Goal: Navigation & Orientation: Find specific page/section

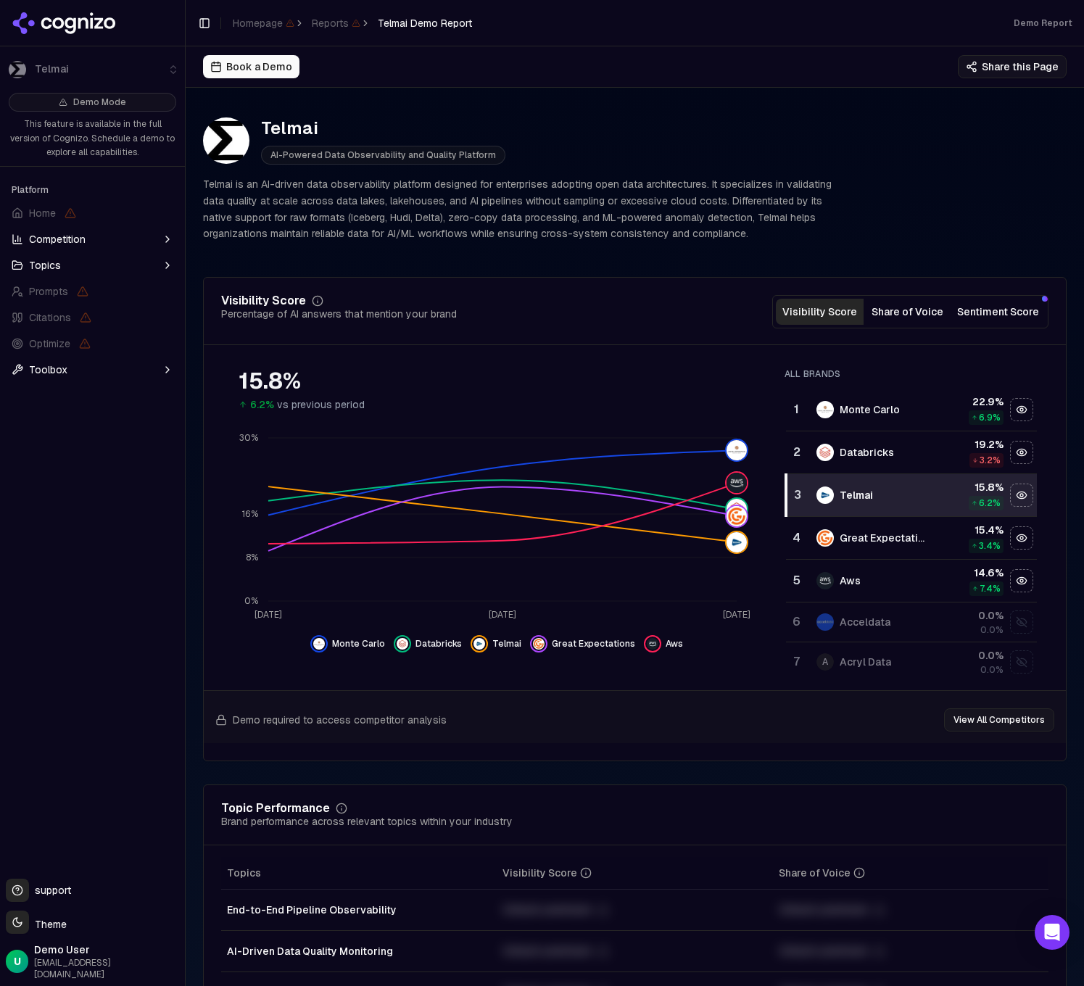
click at [911, 312] on button "Share of Voice" at bounding box center [907, 312] width 88 height 26
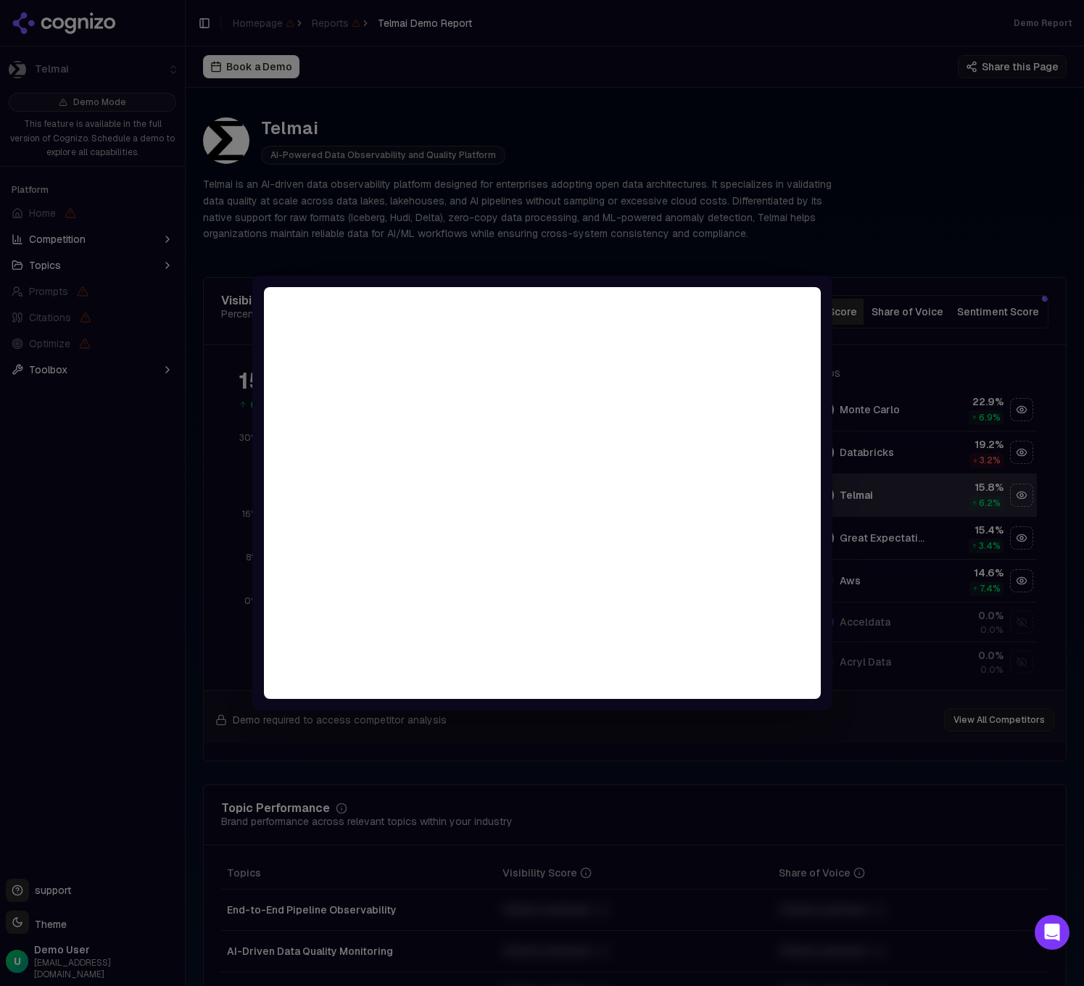
click at [850, 254] on div at bounding box center [542, 493] width 1084 height 986
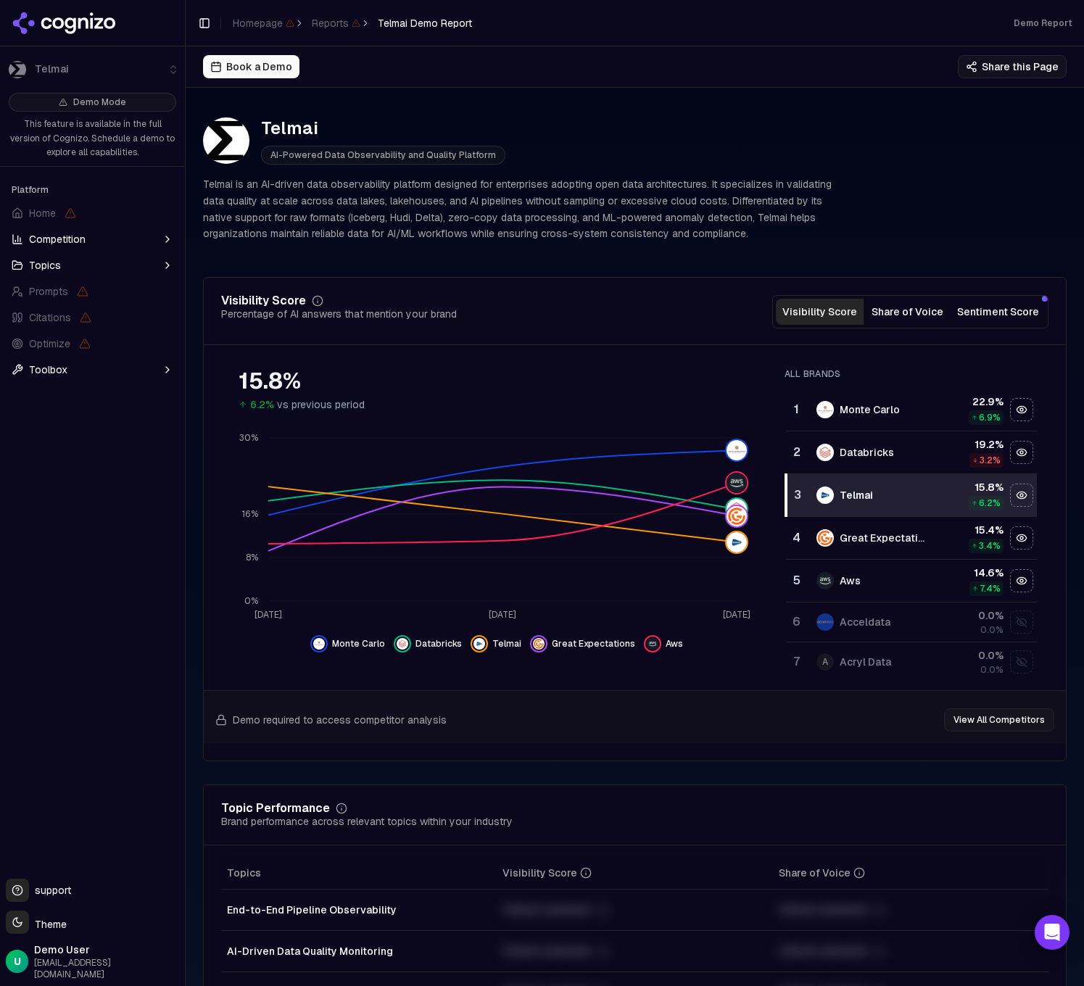
click at [155, 239] on button "Competition" at bounding box center [92, 239] width 173 height 23
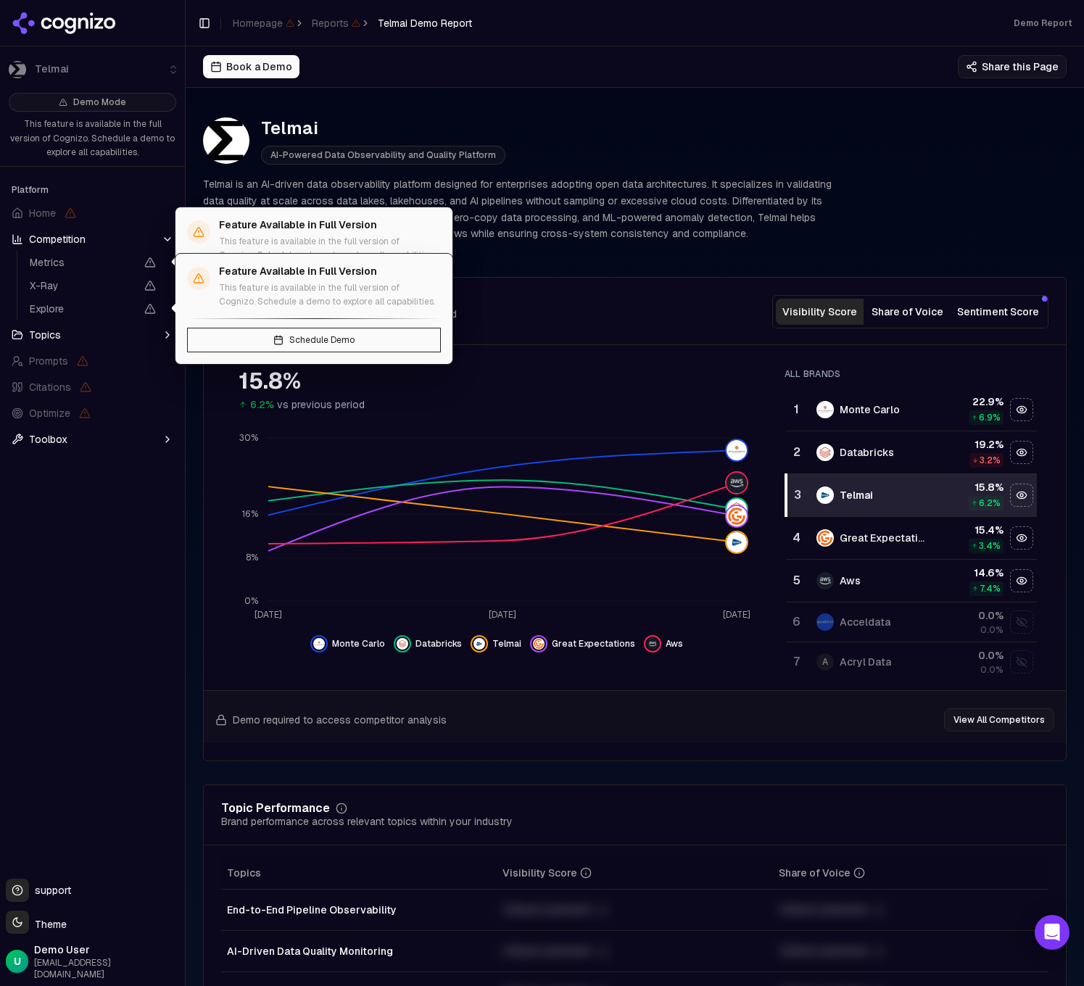
click at [62, 335] on button "Topics" at bounding box center [92, 334] width 173 height 23
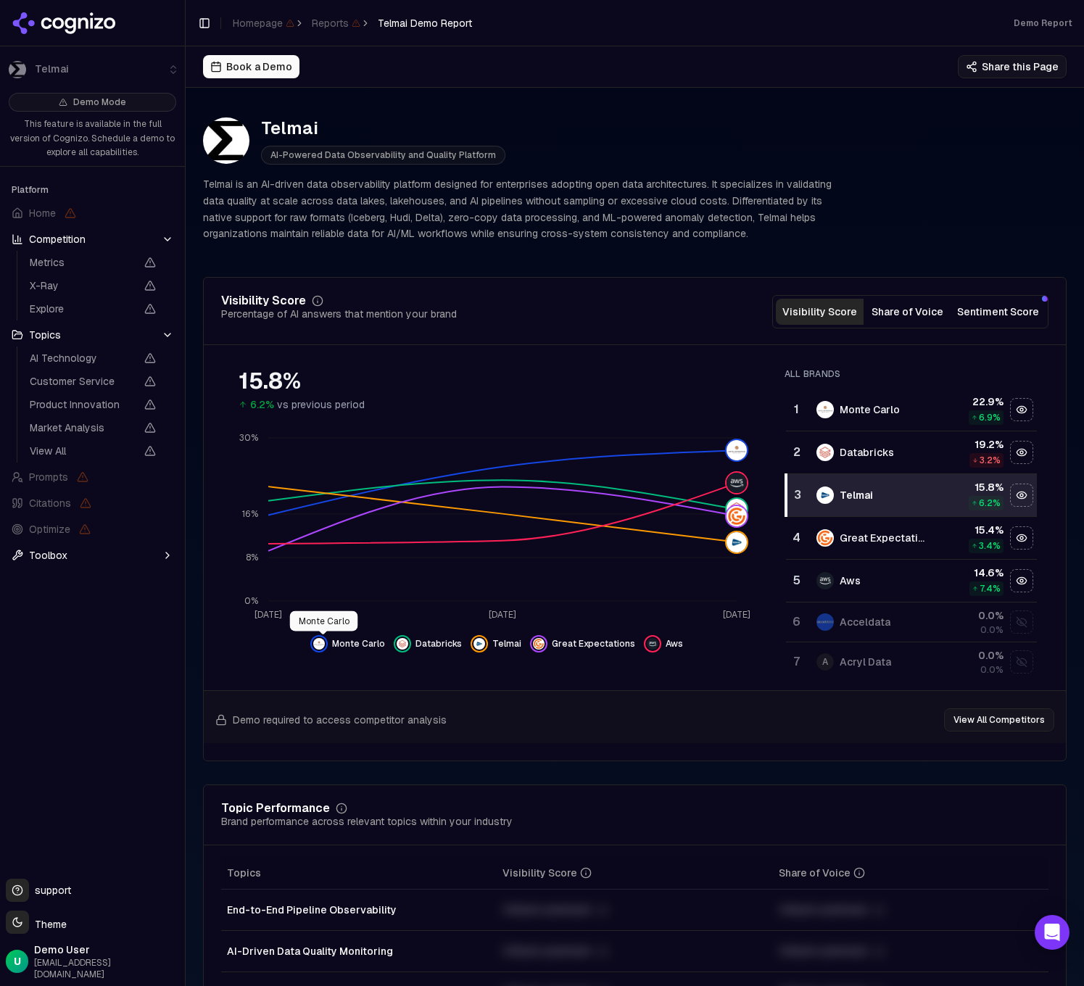
click at [324, 644] on img "Hide monte carlo data" at bounding box center [319, 644] width 12 height 12
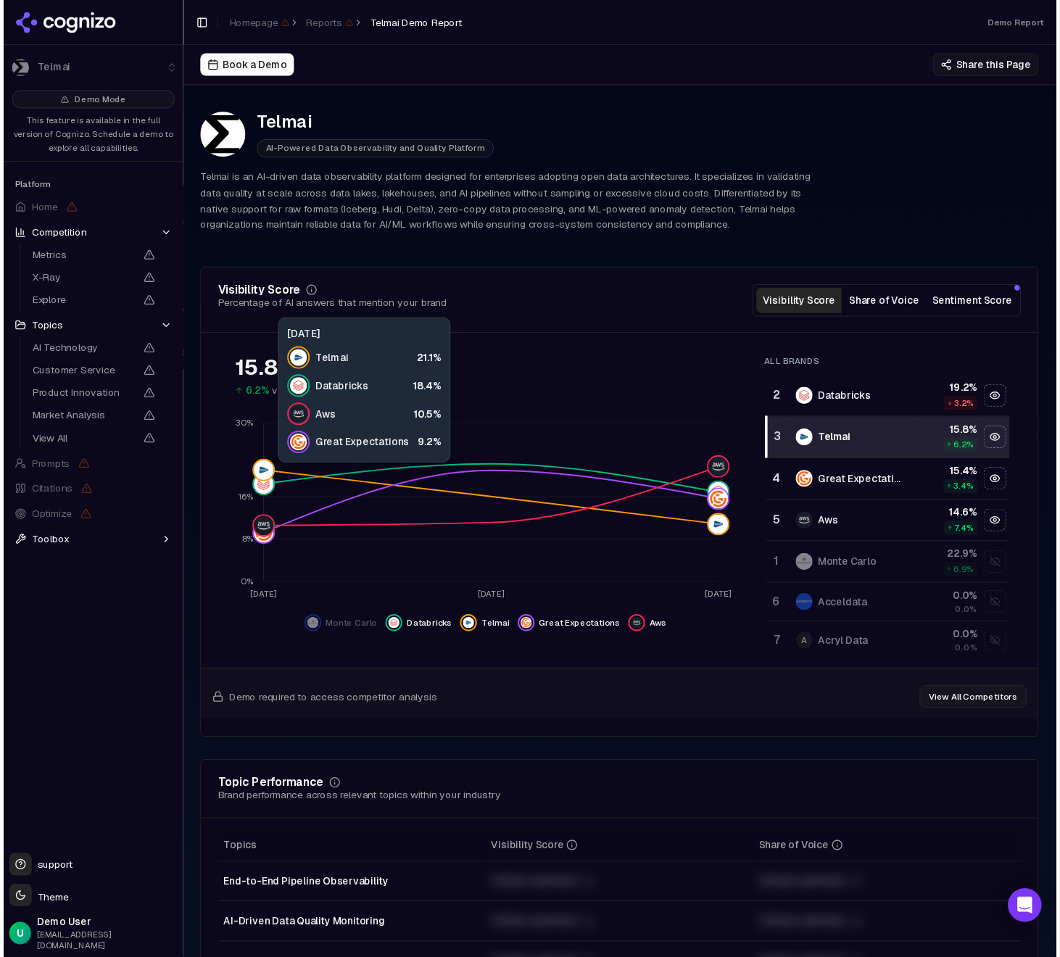
scroll to position [3, 0]
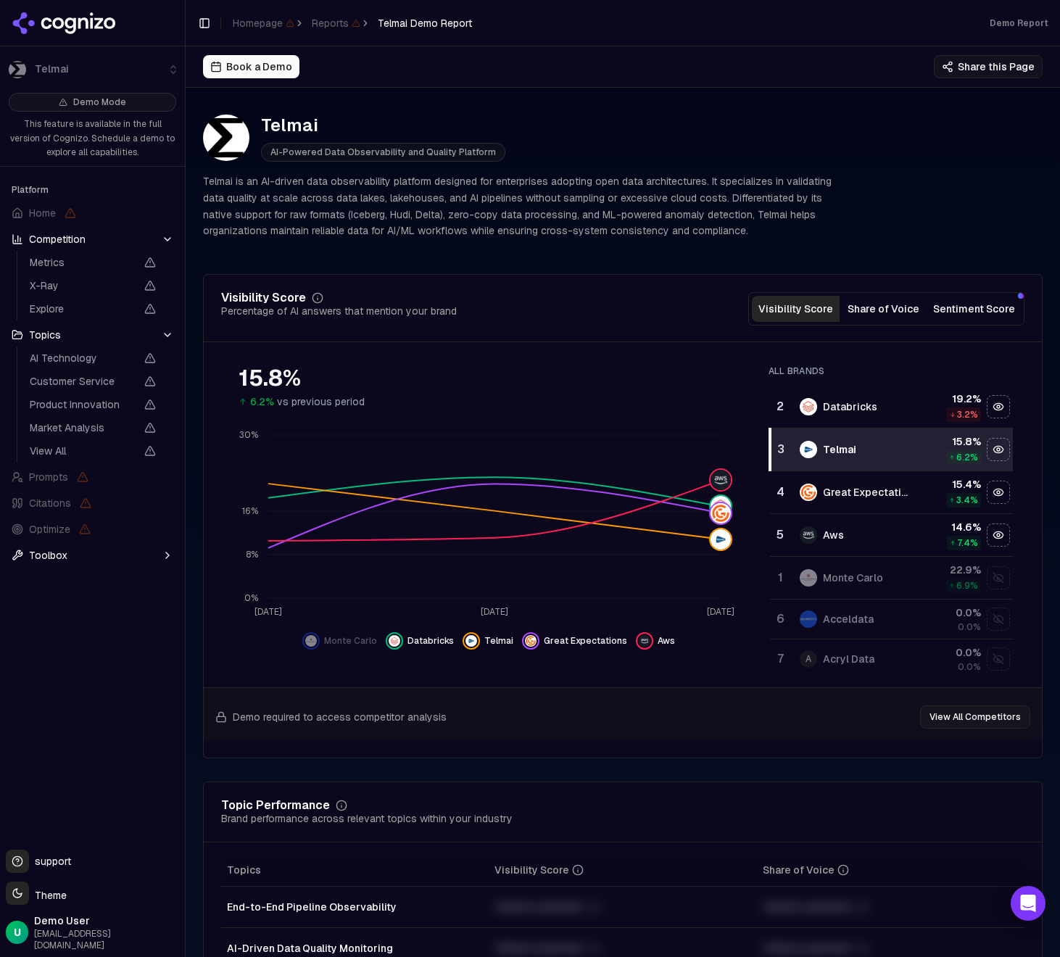
click at [358, 644] on span "Monte Carlo" at bounding box center [350, 641] width 53 height 12
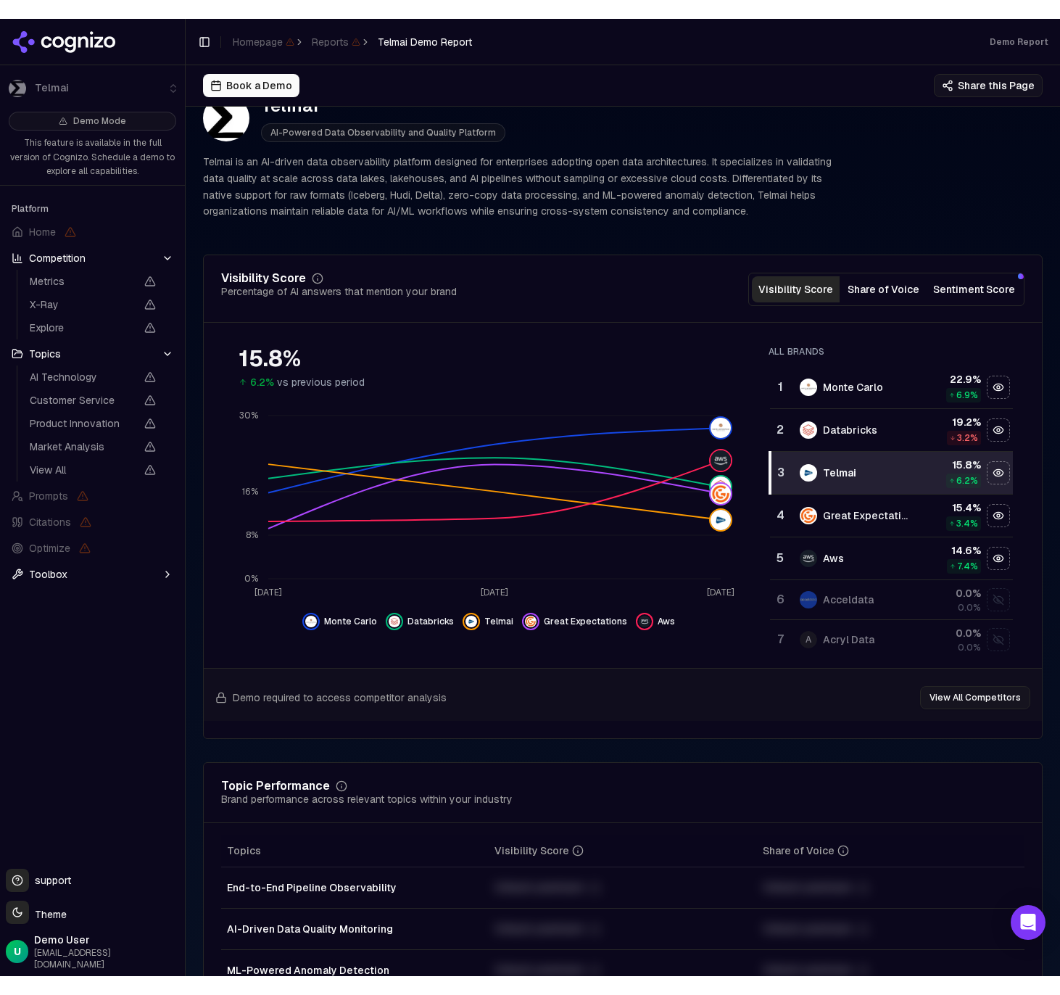
scroll to position [0, 0]
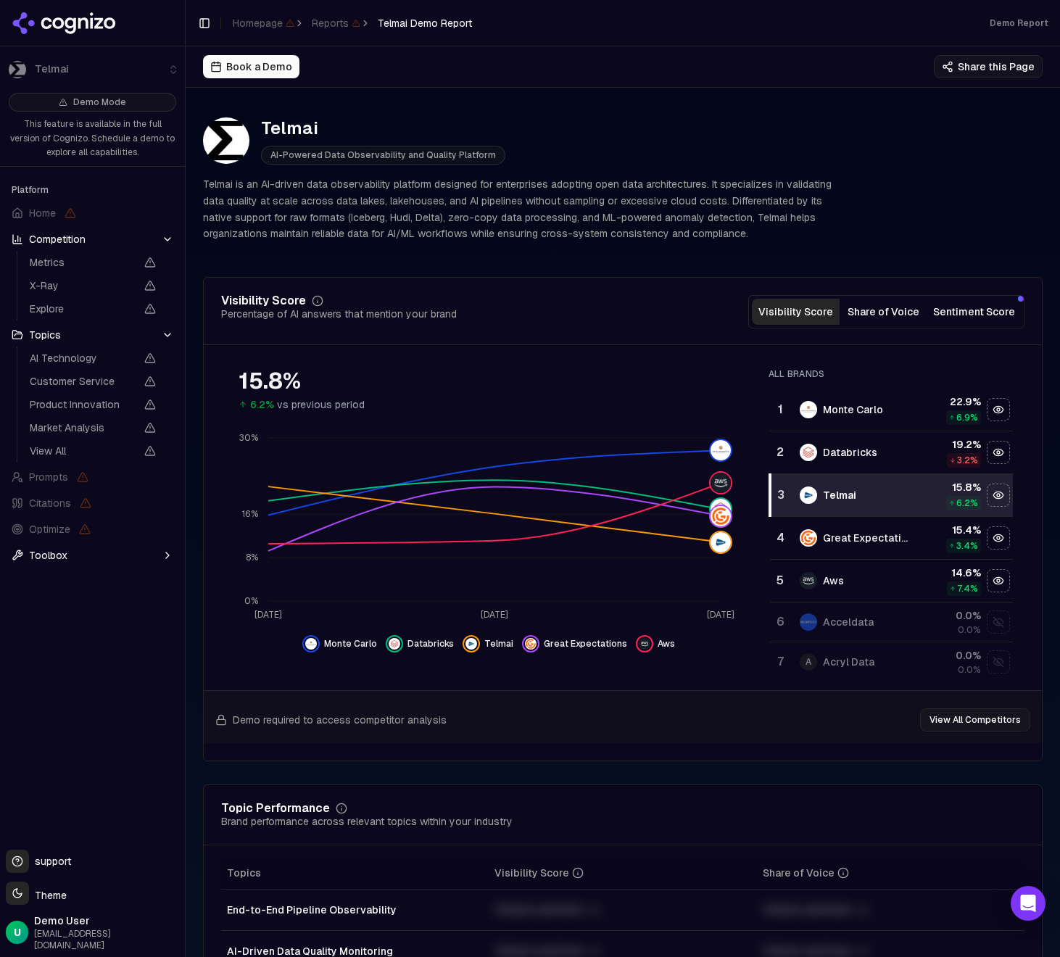
click at [875, 318] on button "Share of Voice" at bounding box center [884, 312] width 88 height 26
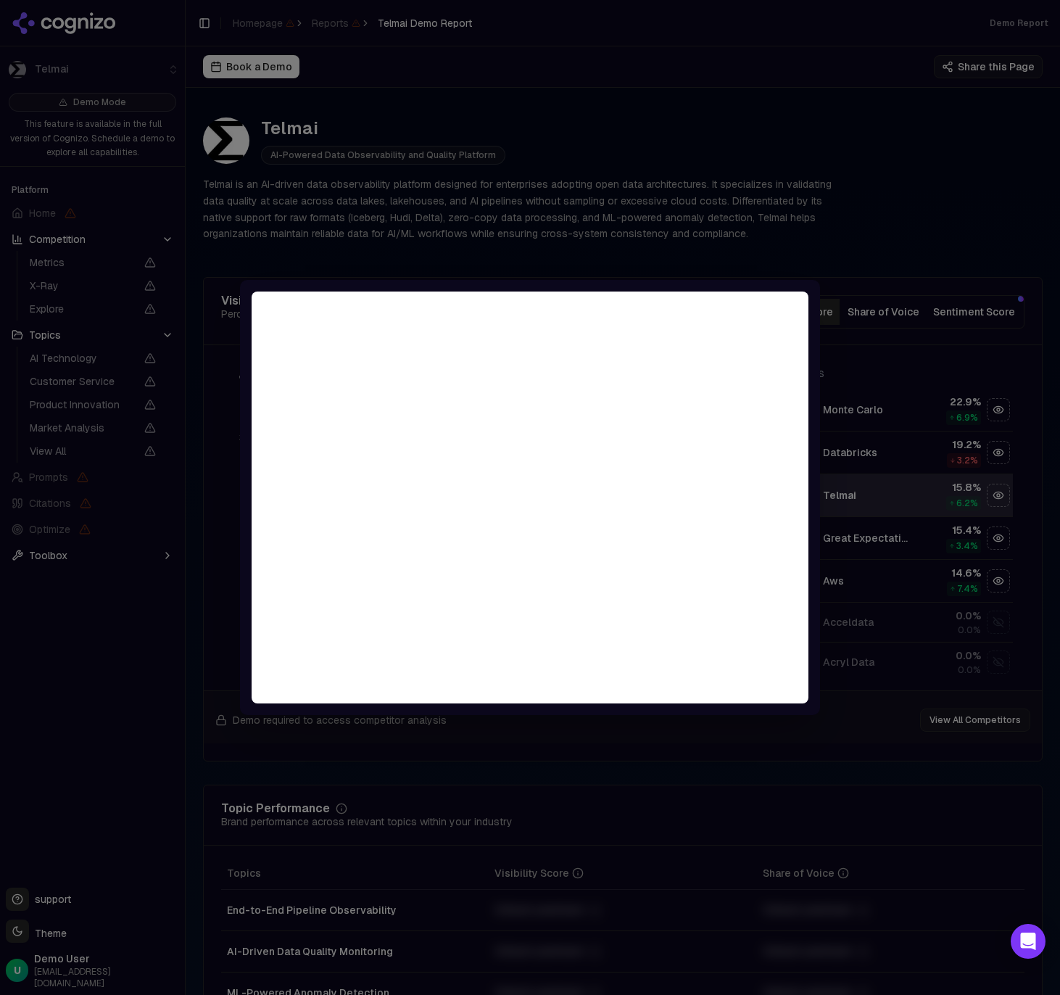
click at [757, 242] on div at bounding box center [530, 497] width 1060 height 995
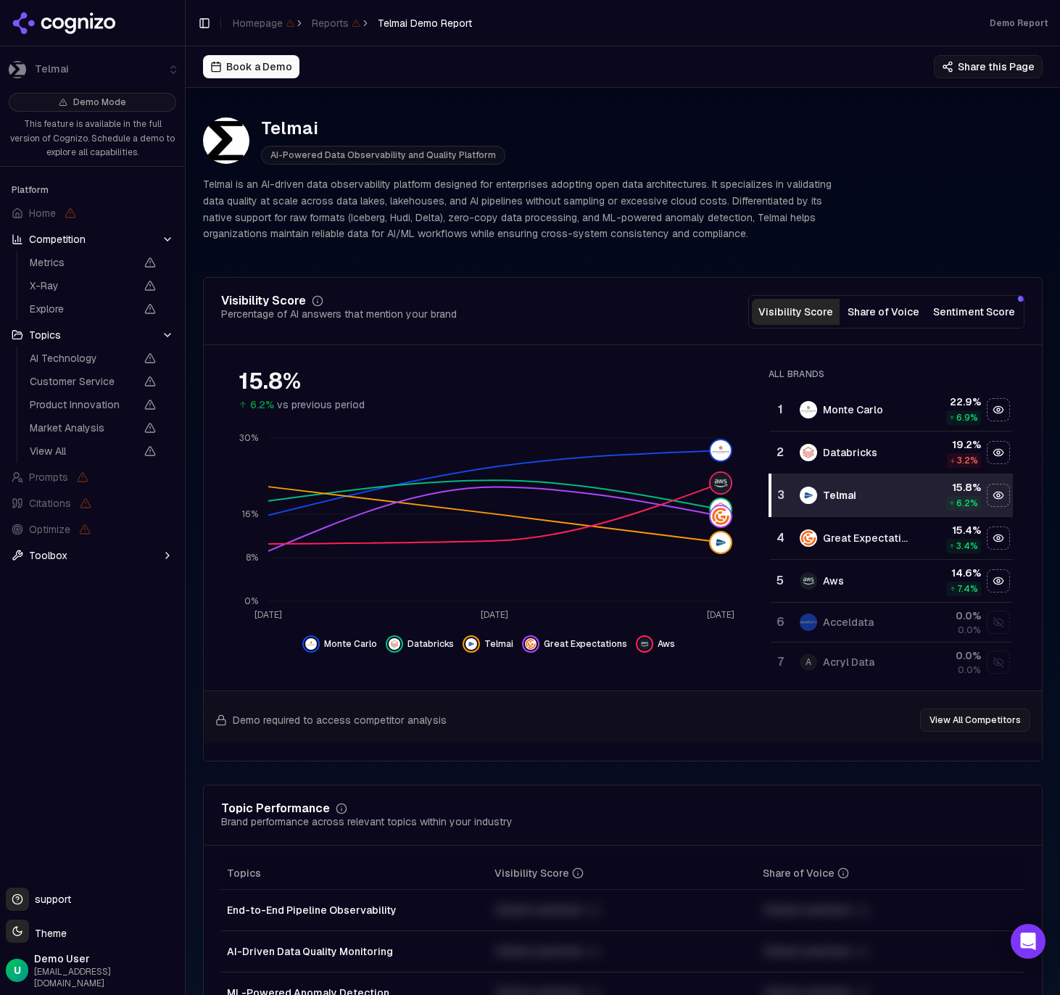
click at [58, 558] on span "Toolbox" at bounding box center [48, 555] width 38 height 14
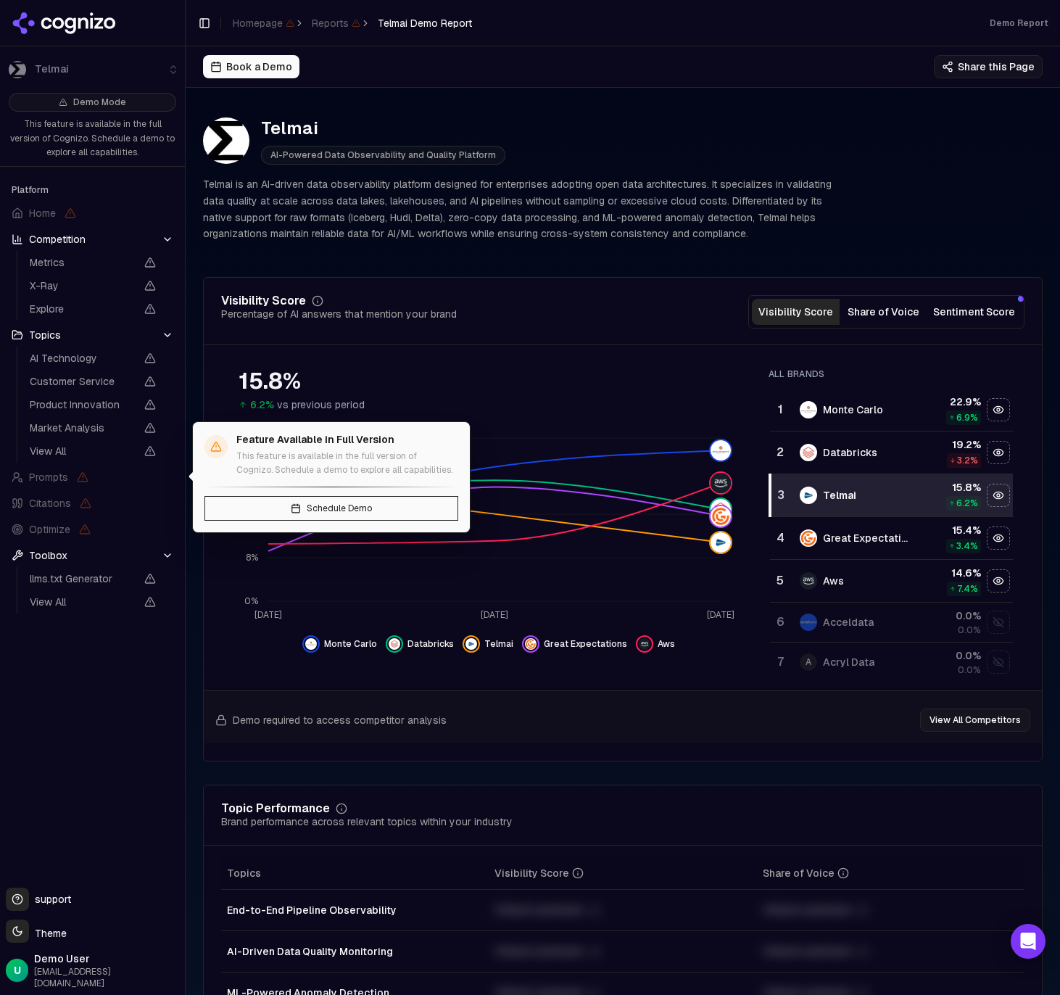
click at [48, 476] on span "Prompts" at bounding box center [48, 477] width 39 height 14
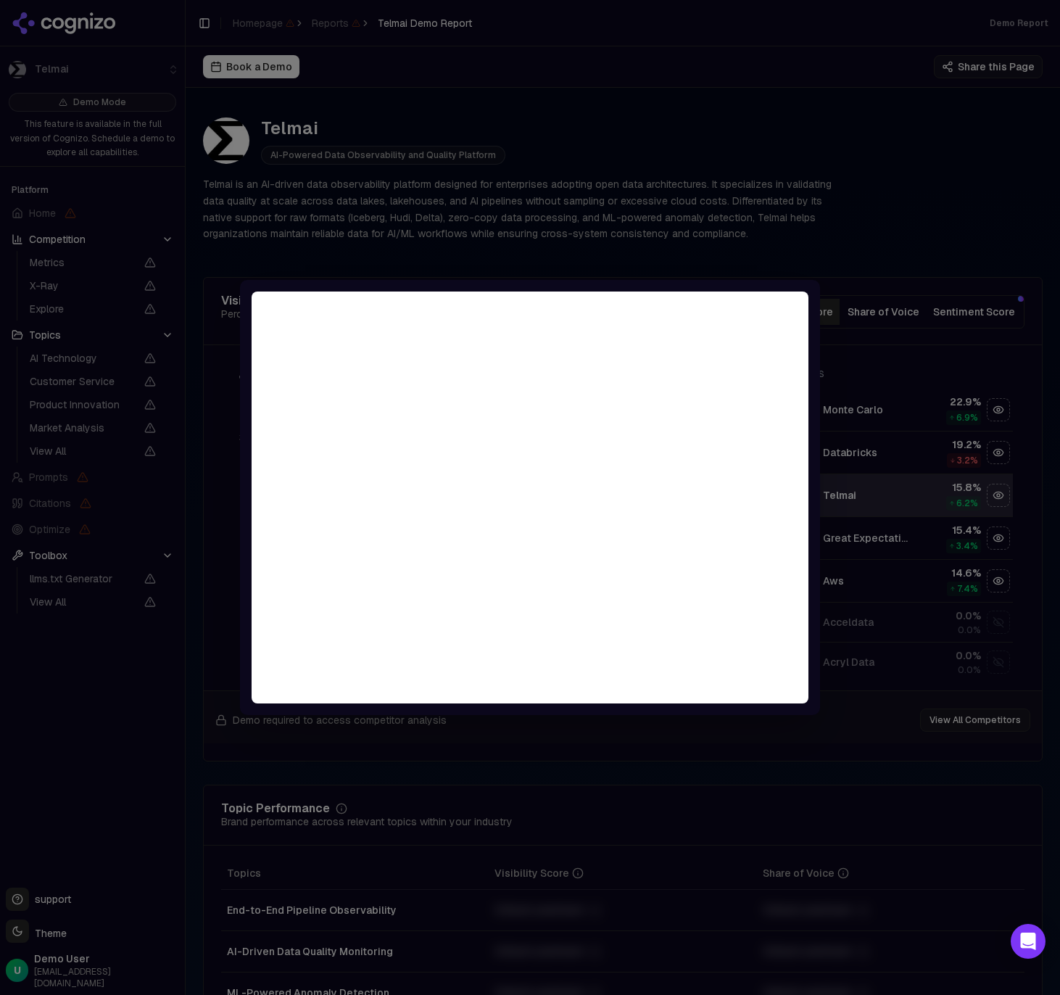
click at [60, 492] on div at bounding box center [530, 497] width 1060 height 995
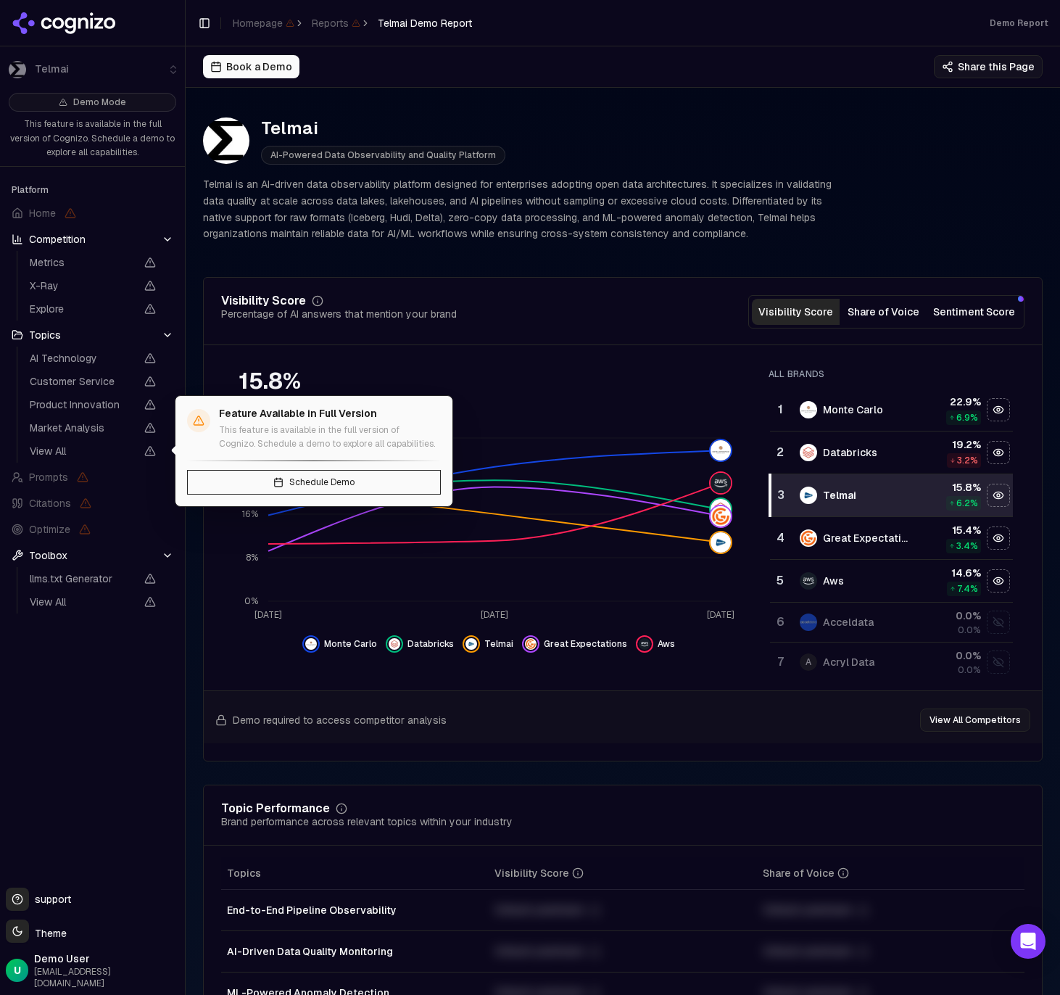
click at [70, 447] on span "View All" at bounding box center [83, 451] width 106 height 14
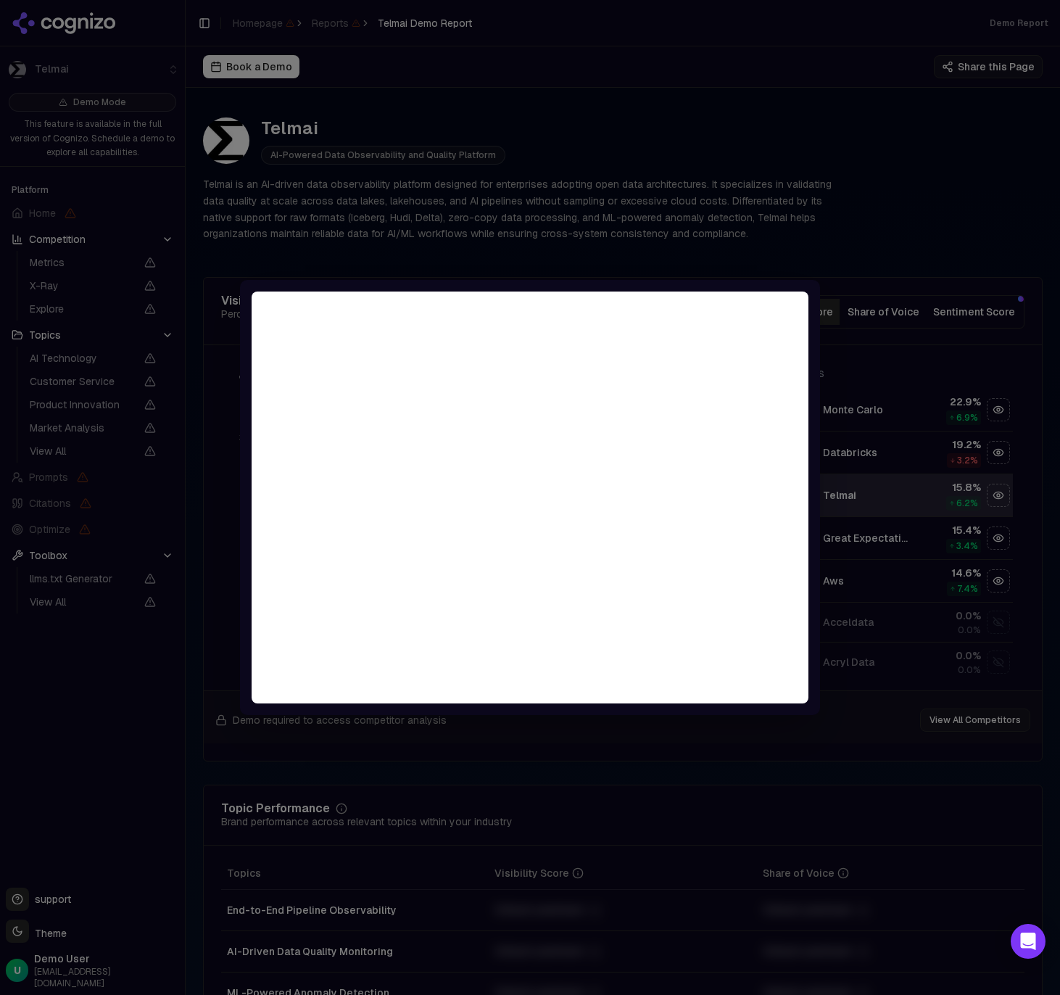
click at [88, 515] on div at bounding box center [530, 497] width 1060 height 995
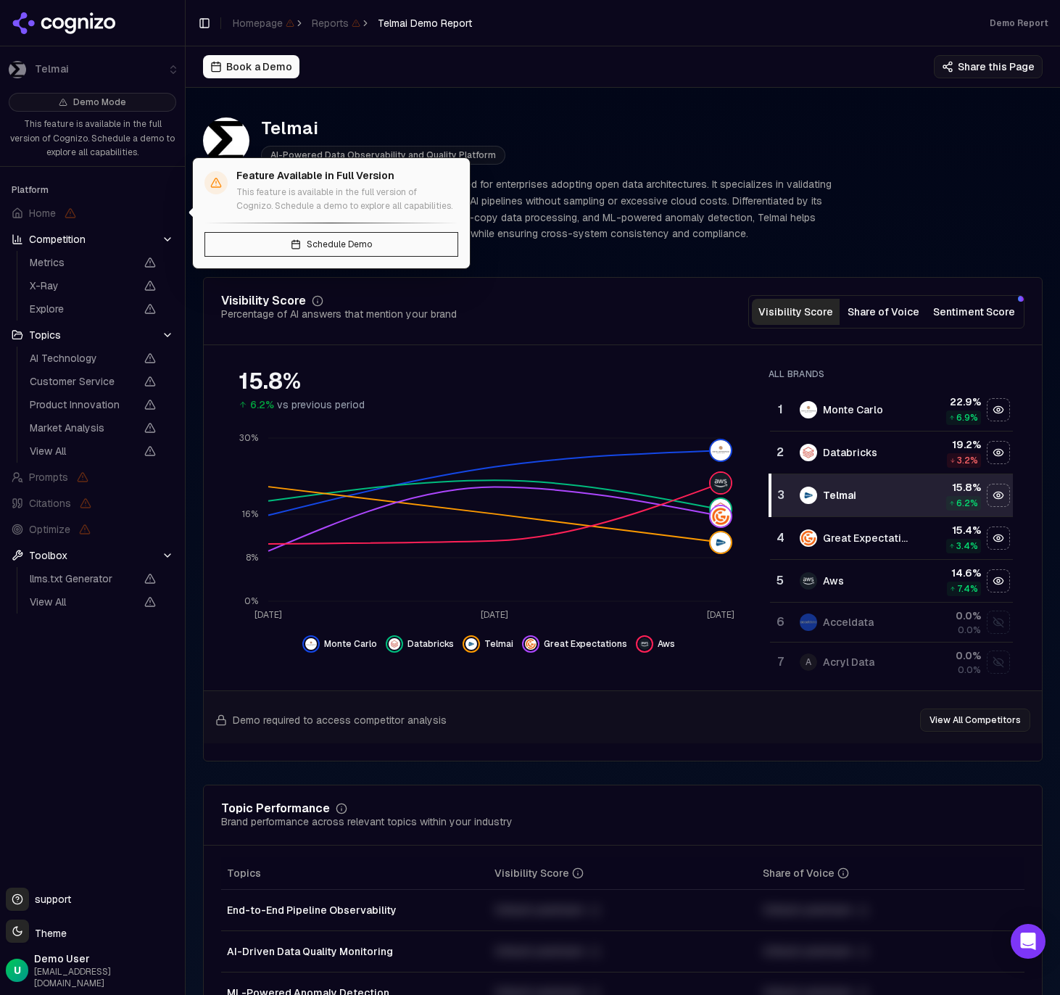
click at [46, 207] on span "Home" at bounding box center [42, 213] width 27 height 14
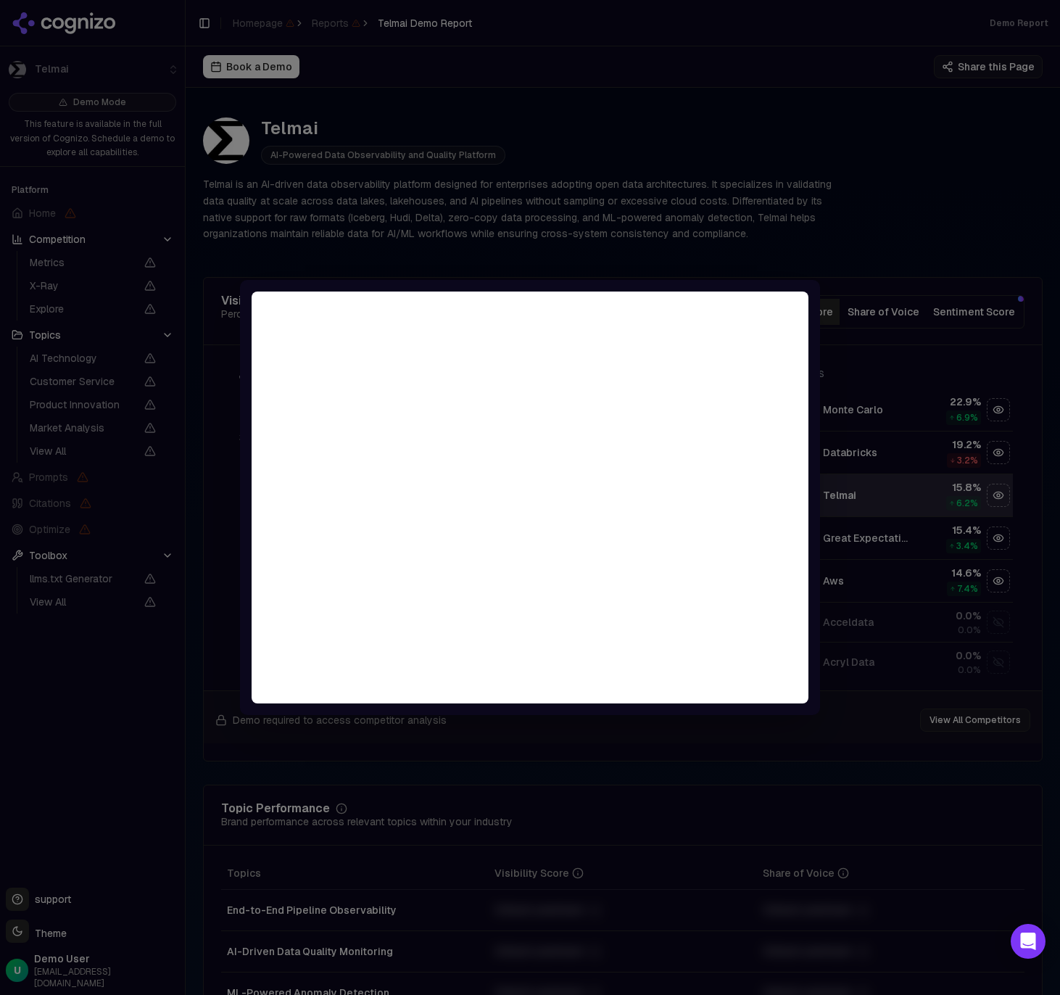
click at [148, 190] on div at bounding box center [530, 497] width 1060 height 995
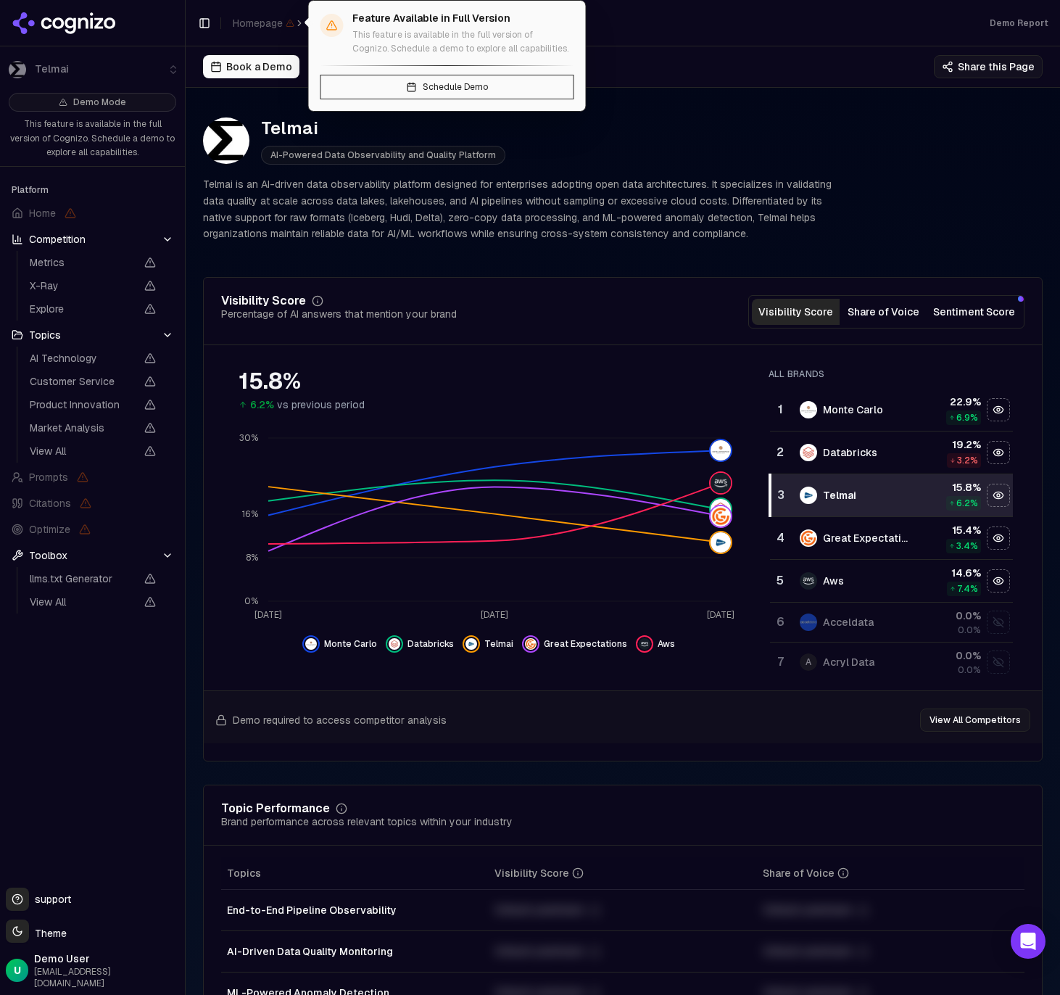
click at [273, 16] on span "Homepage" at bounding box center [264, 23] width 62 height 14
